Goal: Information Seeking & Learning: Understand process/instructions

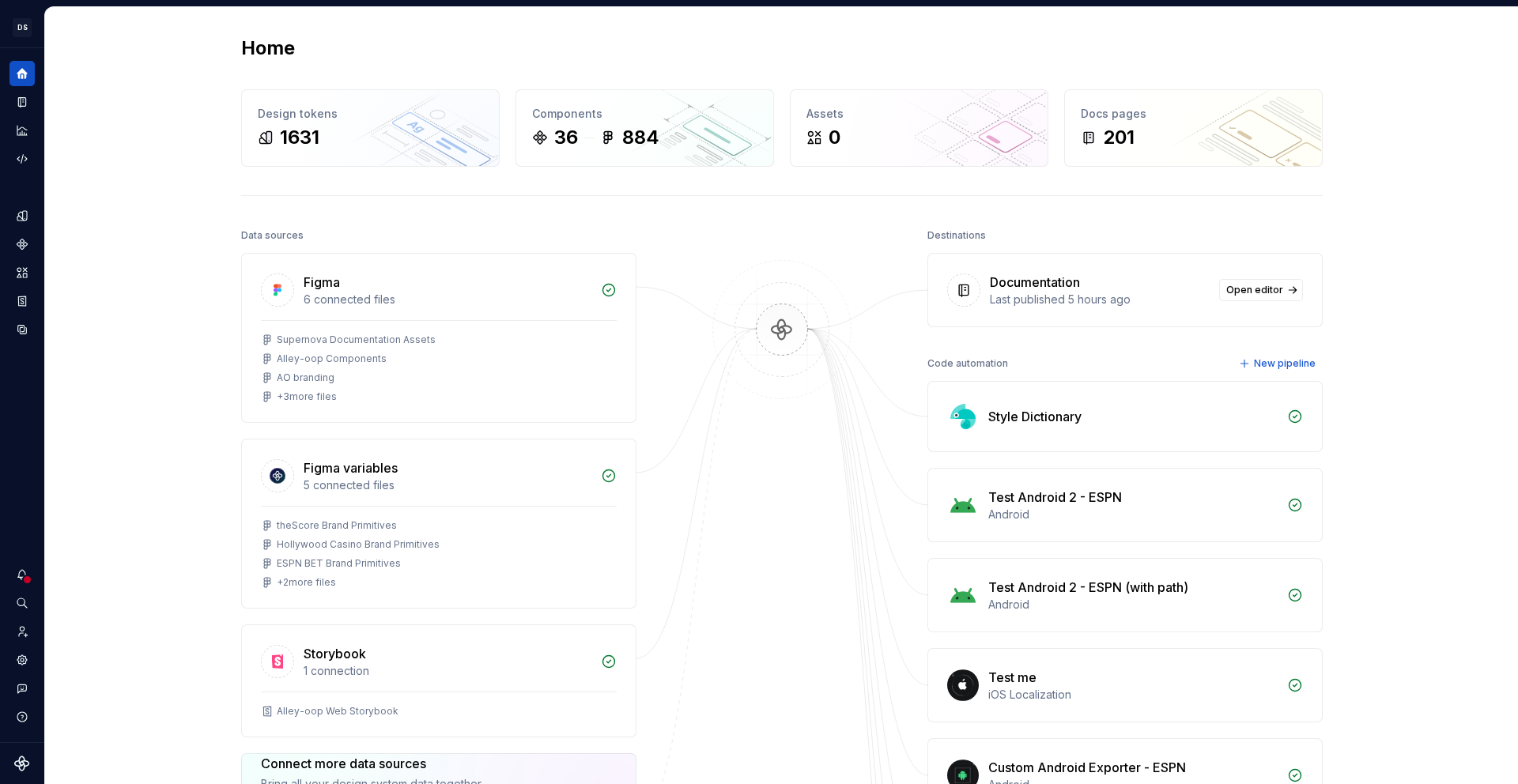
click at [689, 274] on div "Data sources Figma 6 connected files Supernova Documentation Assets Alley-oop C…" at bounding box center [782, 728] width 1082 height 1008
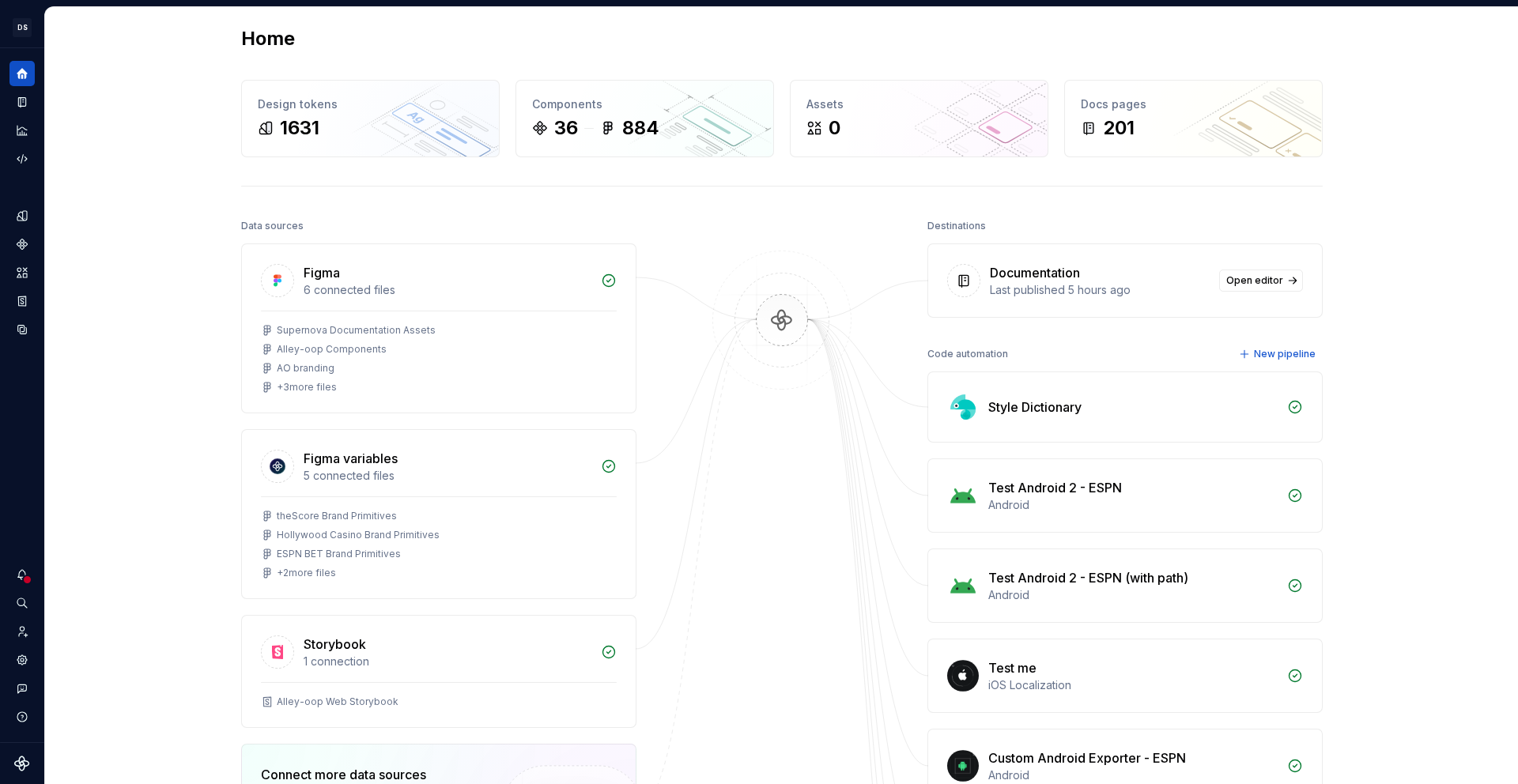
scroll to position [12, 0]
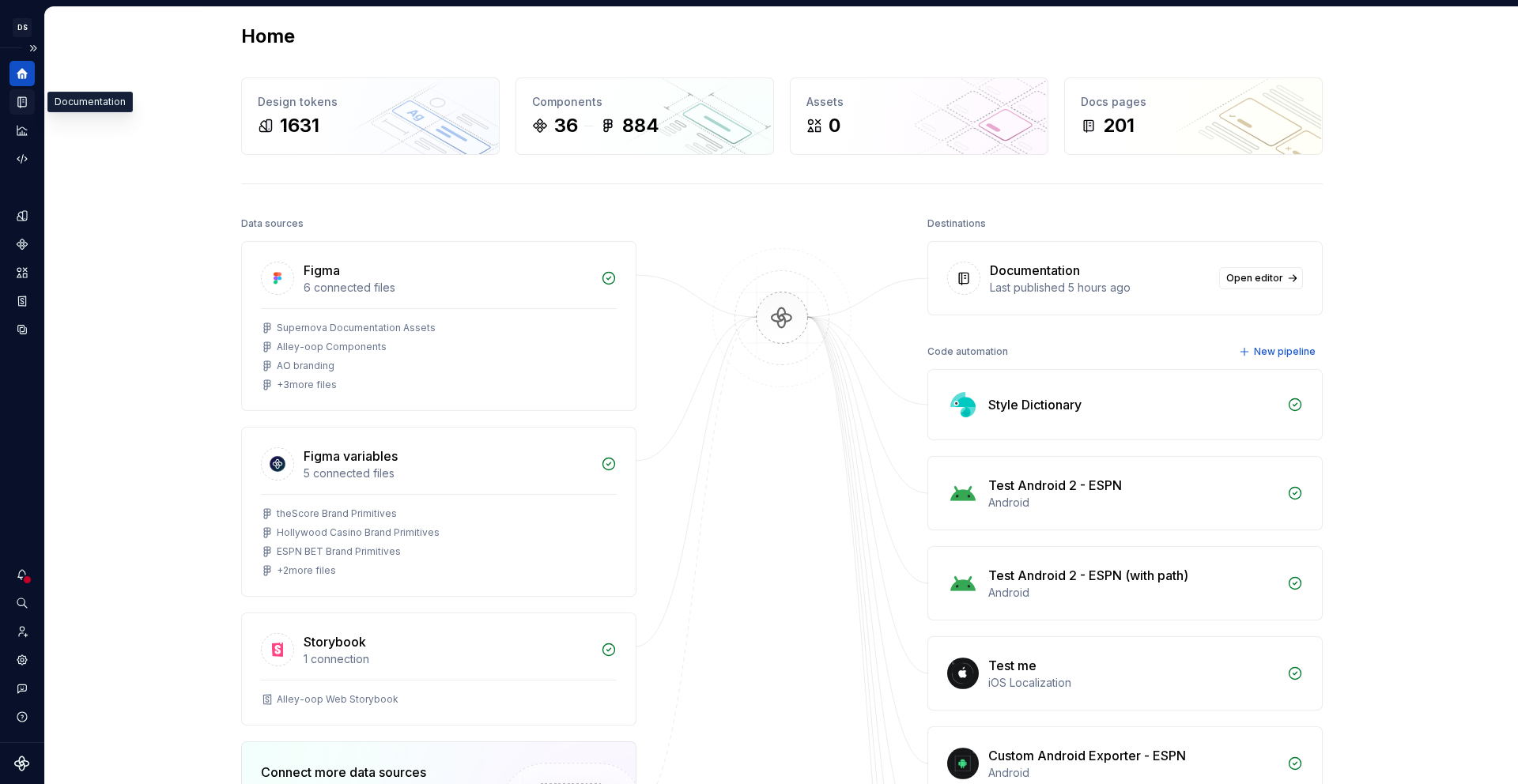
click at [24, 101] on icon "Documentation" at bounding box center [21, 102] width 8 height 10
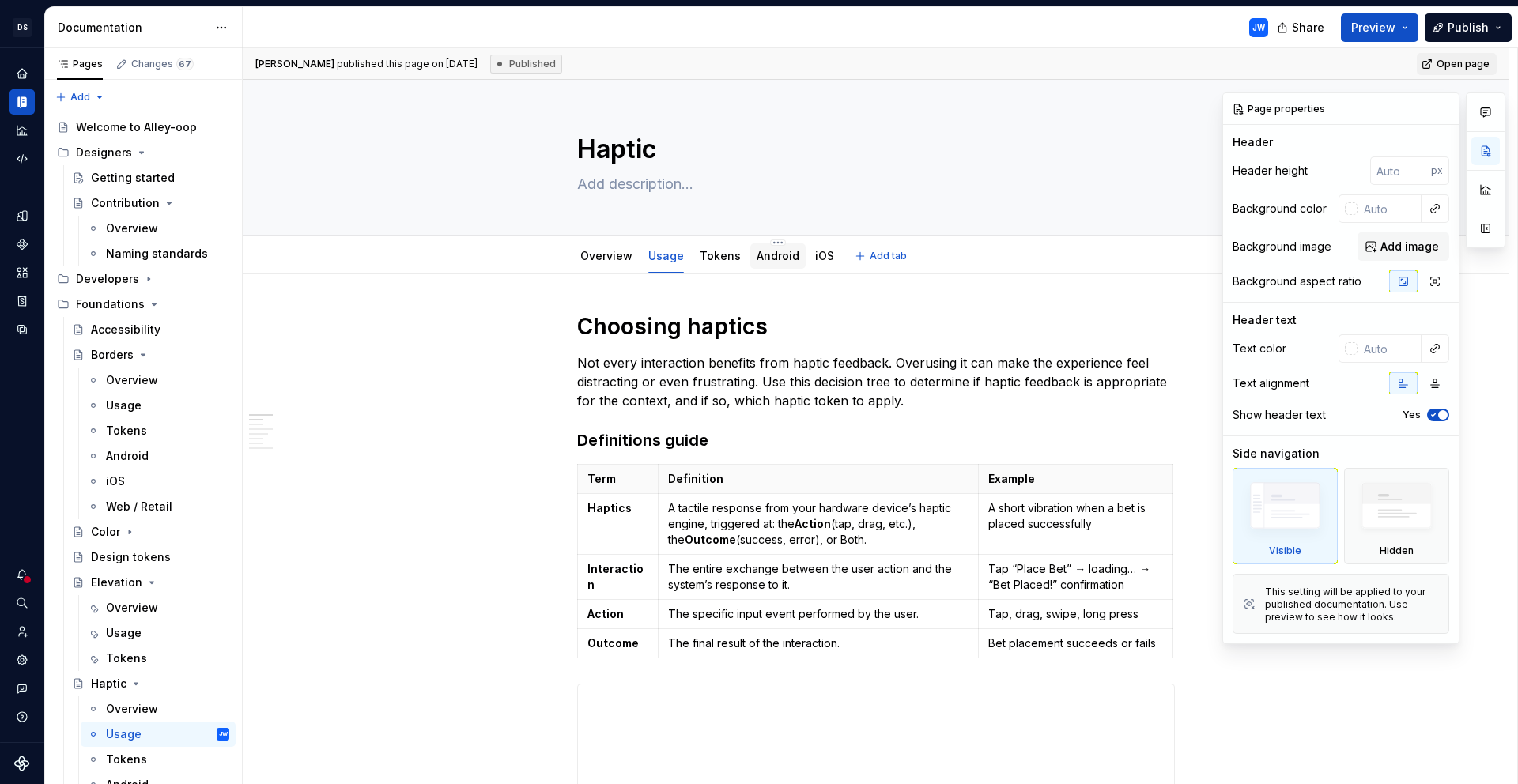
click at [777, 260] on link "Android" at bounding box center [778, 255] width 43 height 14
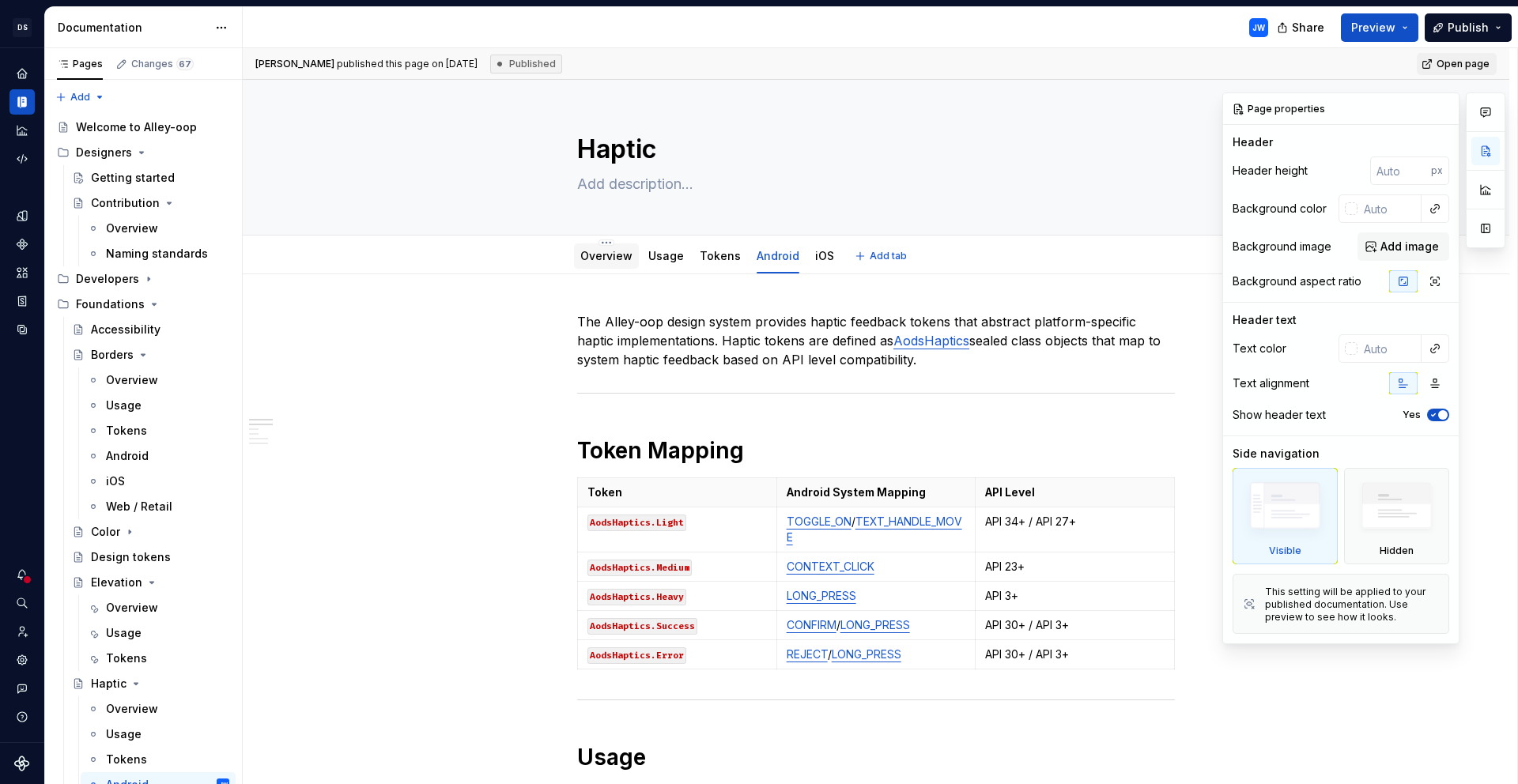
click at [594, 260] on link "Overview" at bounding box center [606, 255] width 52 height 14
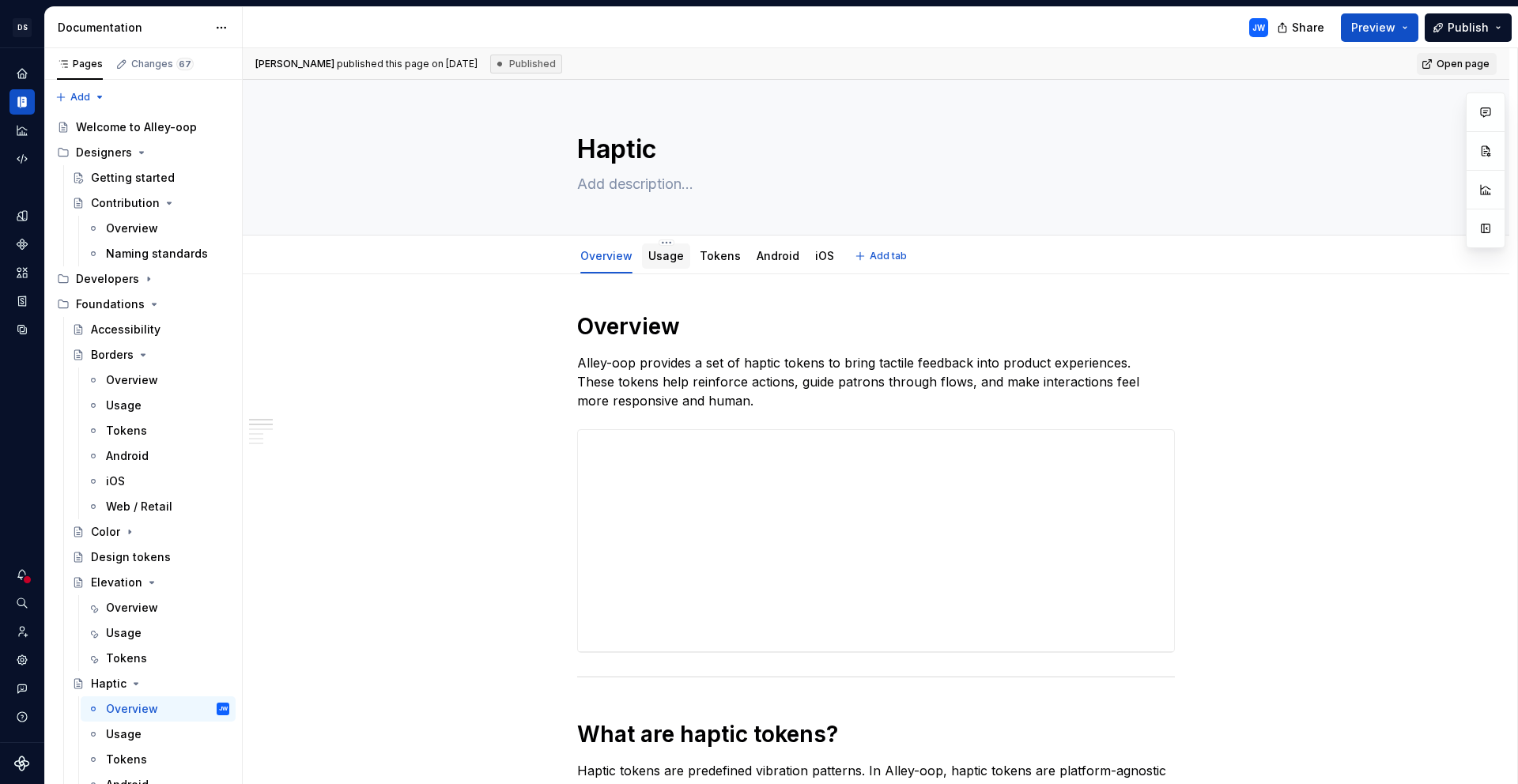
click at [663, 266] on div "Usage" at bounding box center [666, 256] width 48 height 26
click at [669, 262] on div "Usage" at bounding box center [665, 256] width 35 height 15
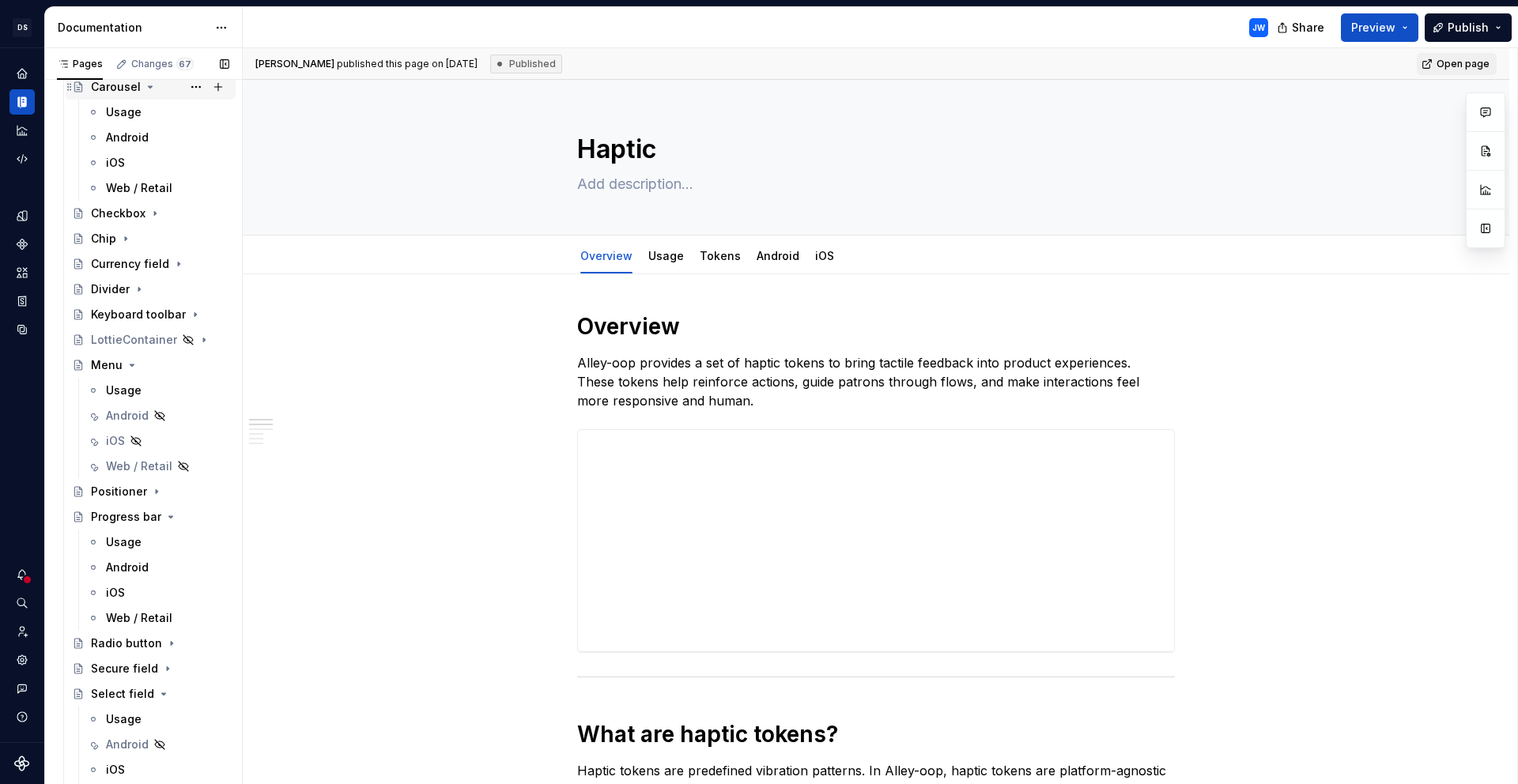
scroll to position [1664, 0]
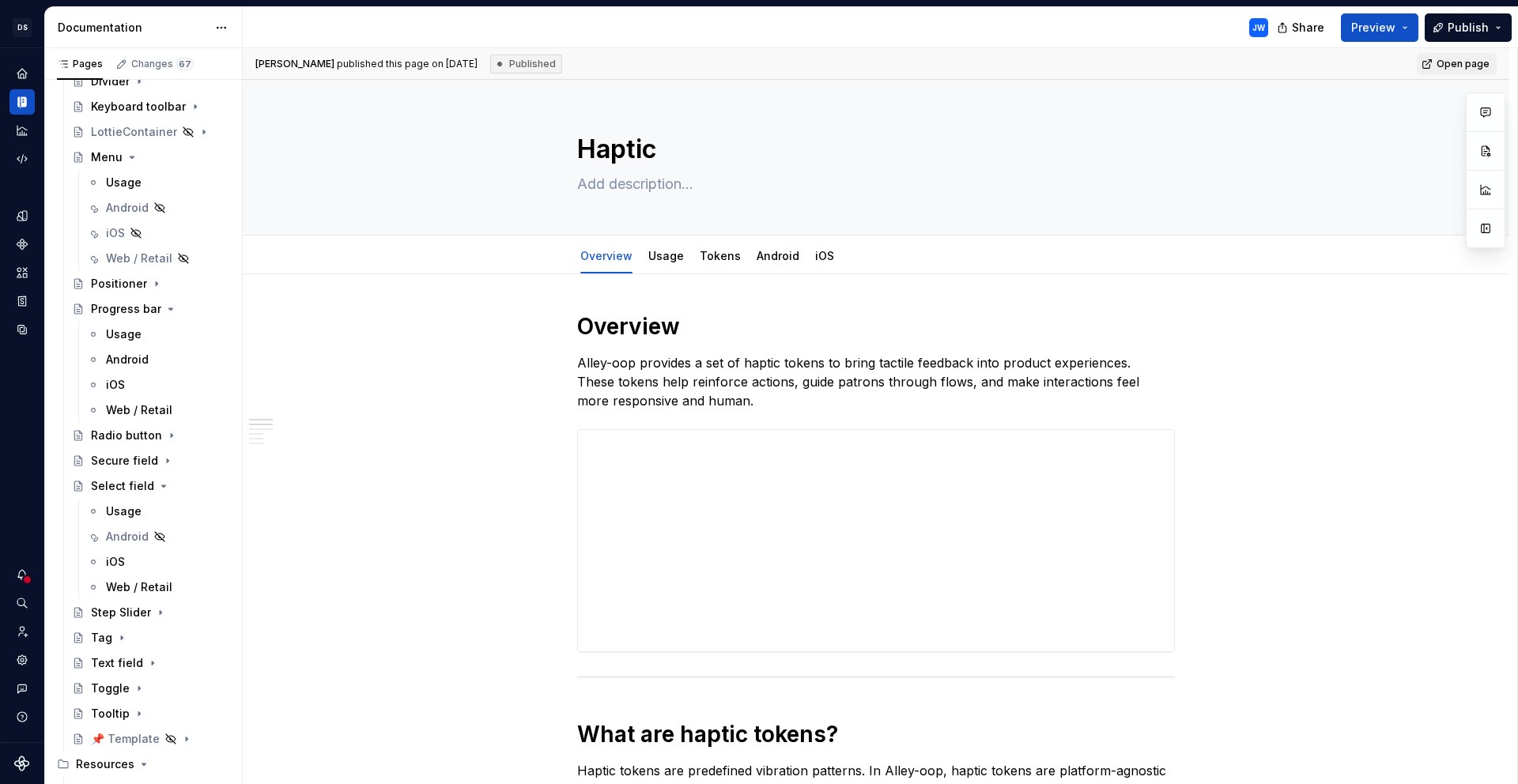
type textarea "*"
